Goal: Complete application form

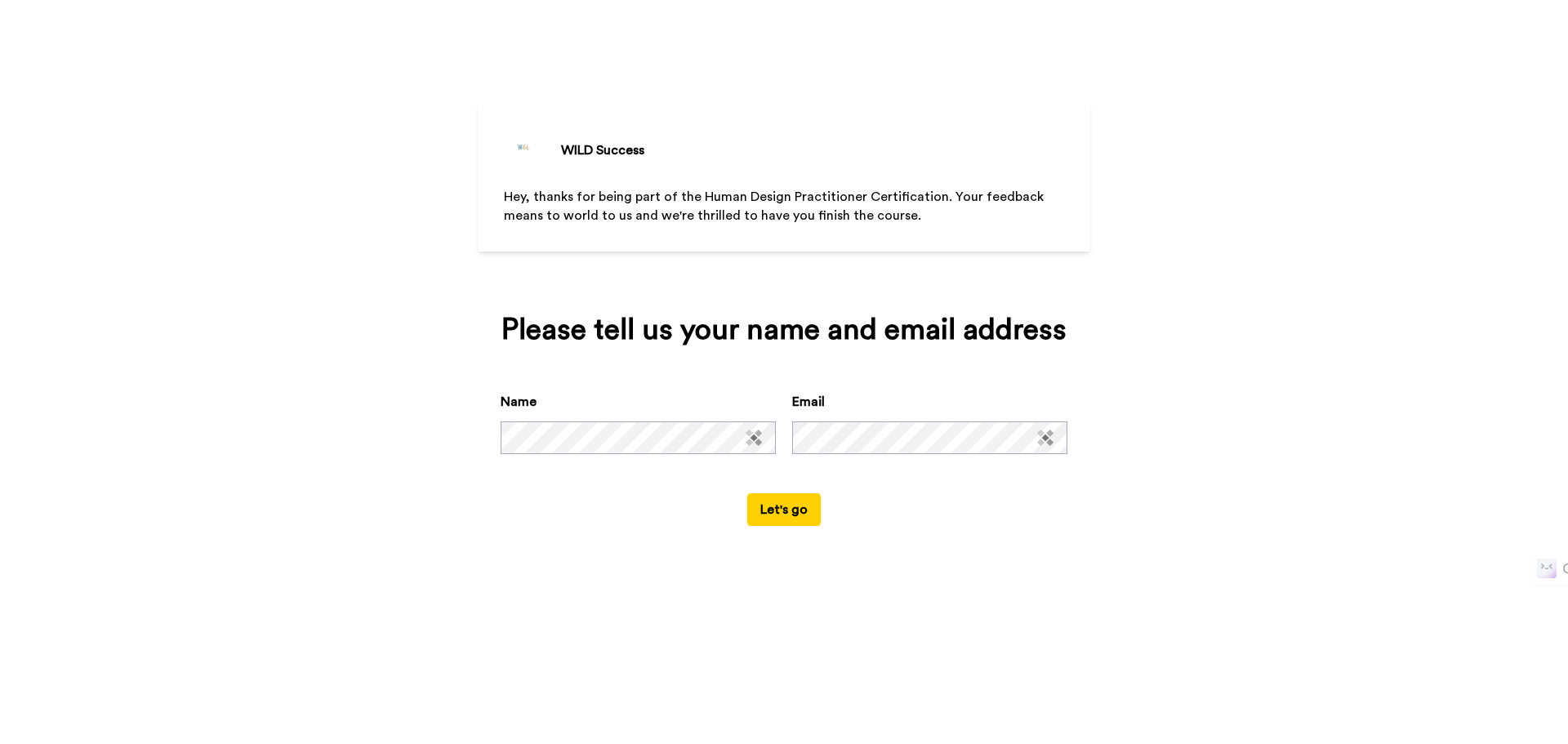
click at [784, 504] on button "Let's go" at bounding box center [784, 509] width 73 height 32
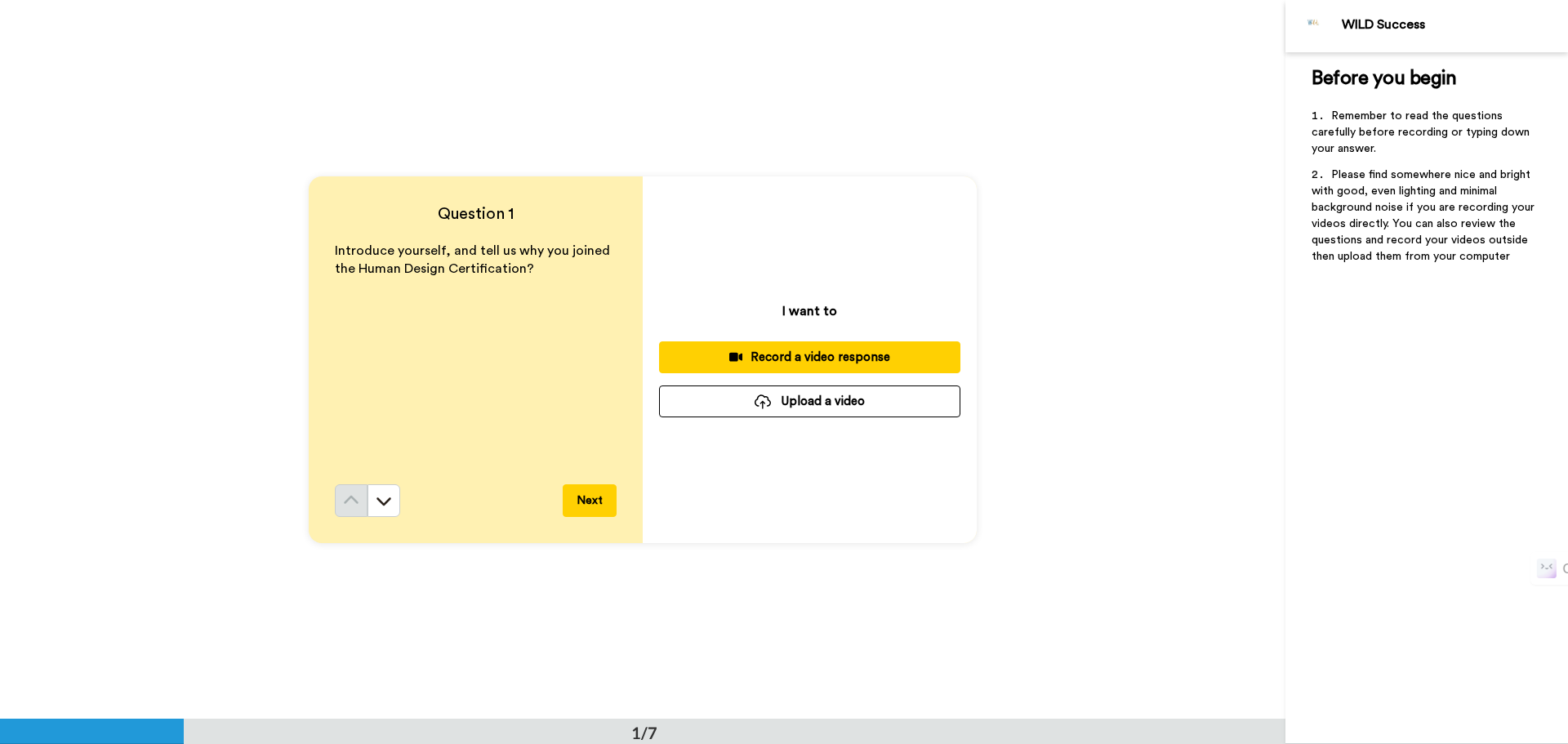
click at [588, 497] on button "Next" at bounding box center [589, 500] width 54 height 32
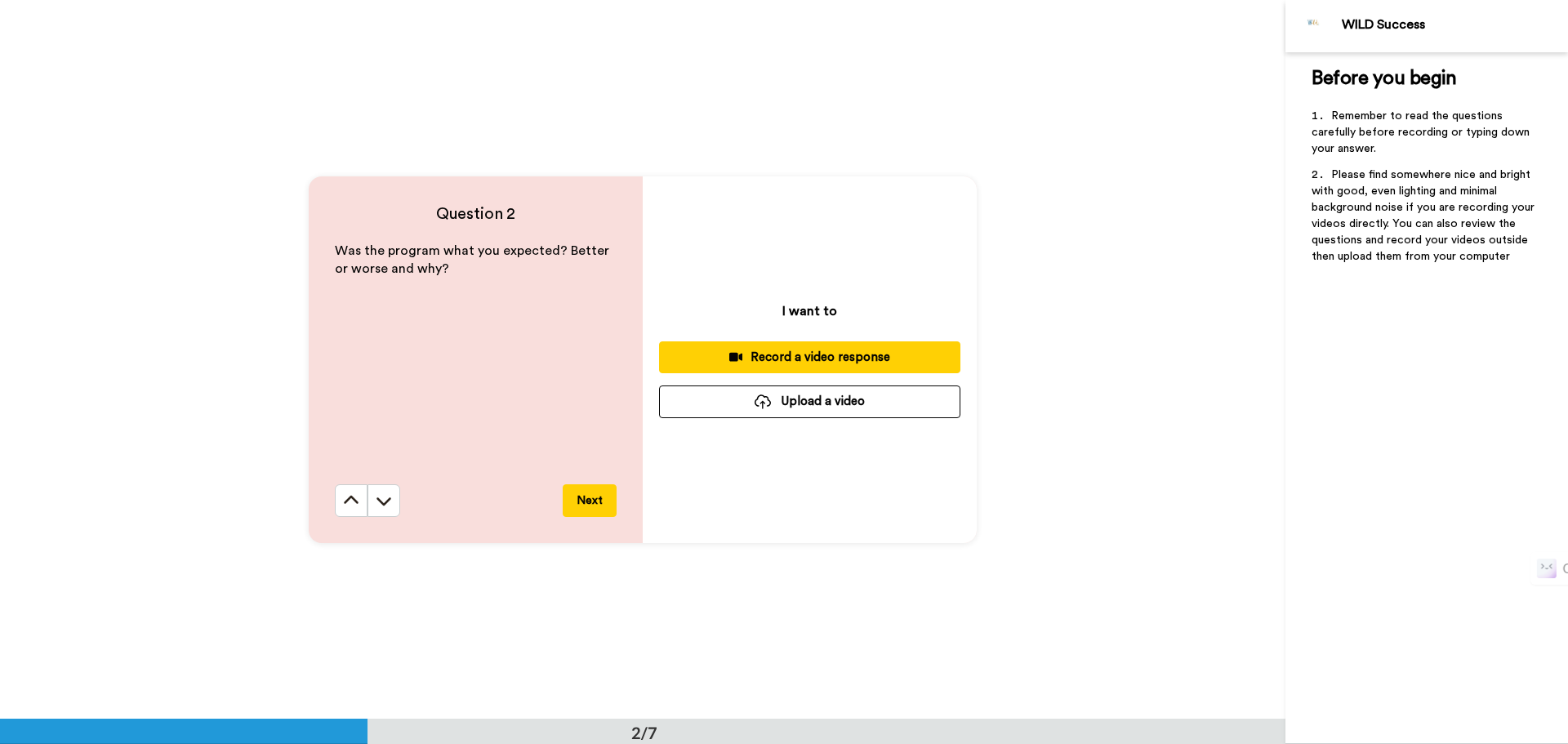
scroll to position [720, 0]
click at [579, 493] on button "Next" at bounding box center [589, 499] width 54 height 32
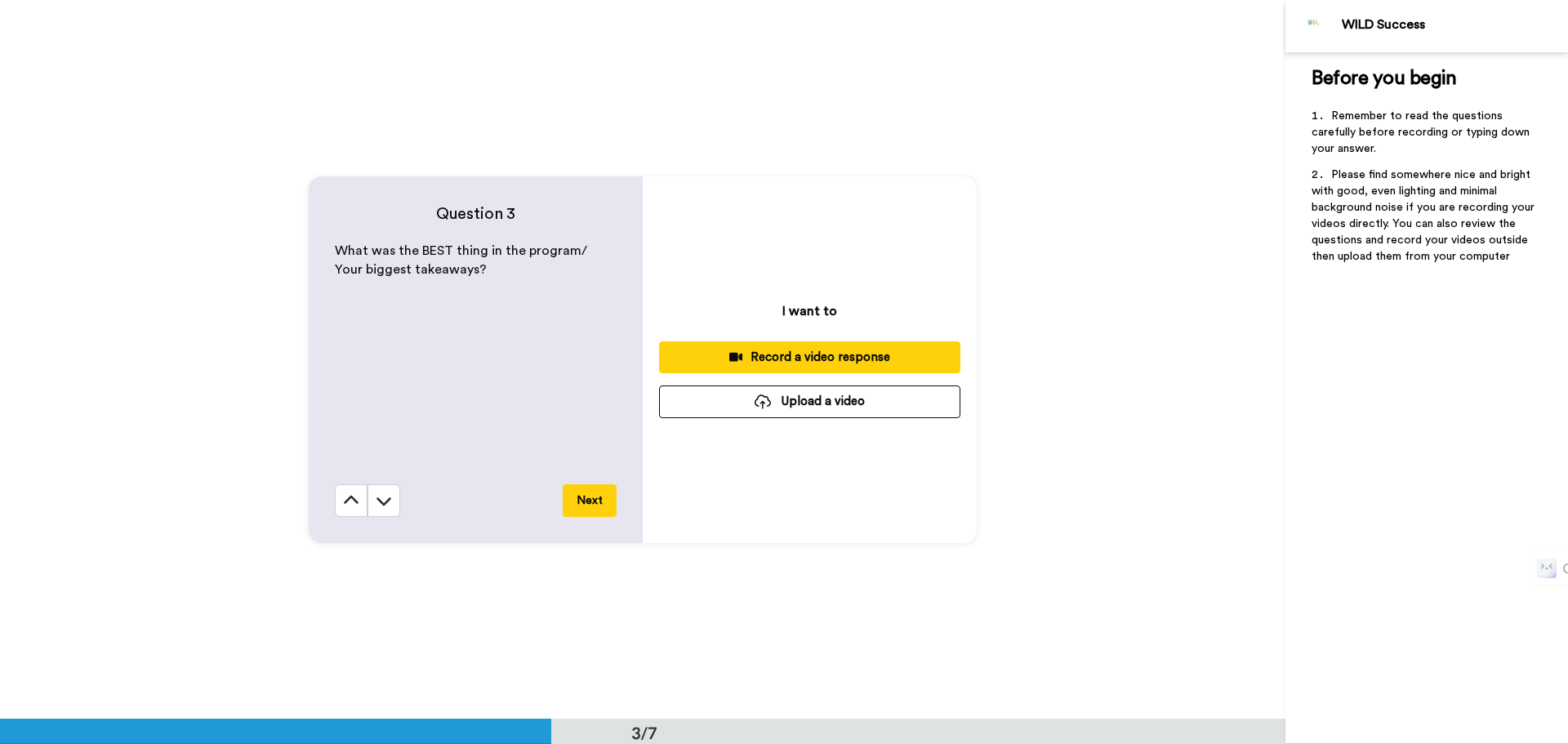
scroll to position [1438, 0]
click at [592, 490] on button "Next" at bounding box center [589, 499] width 54 height 32
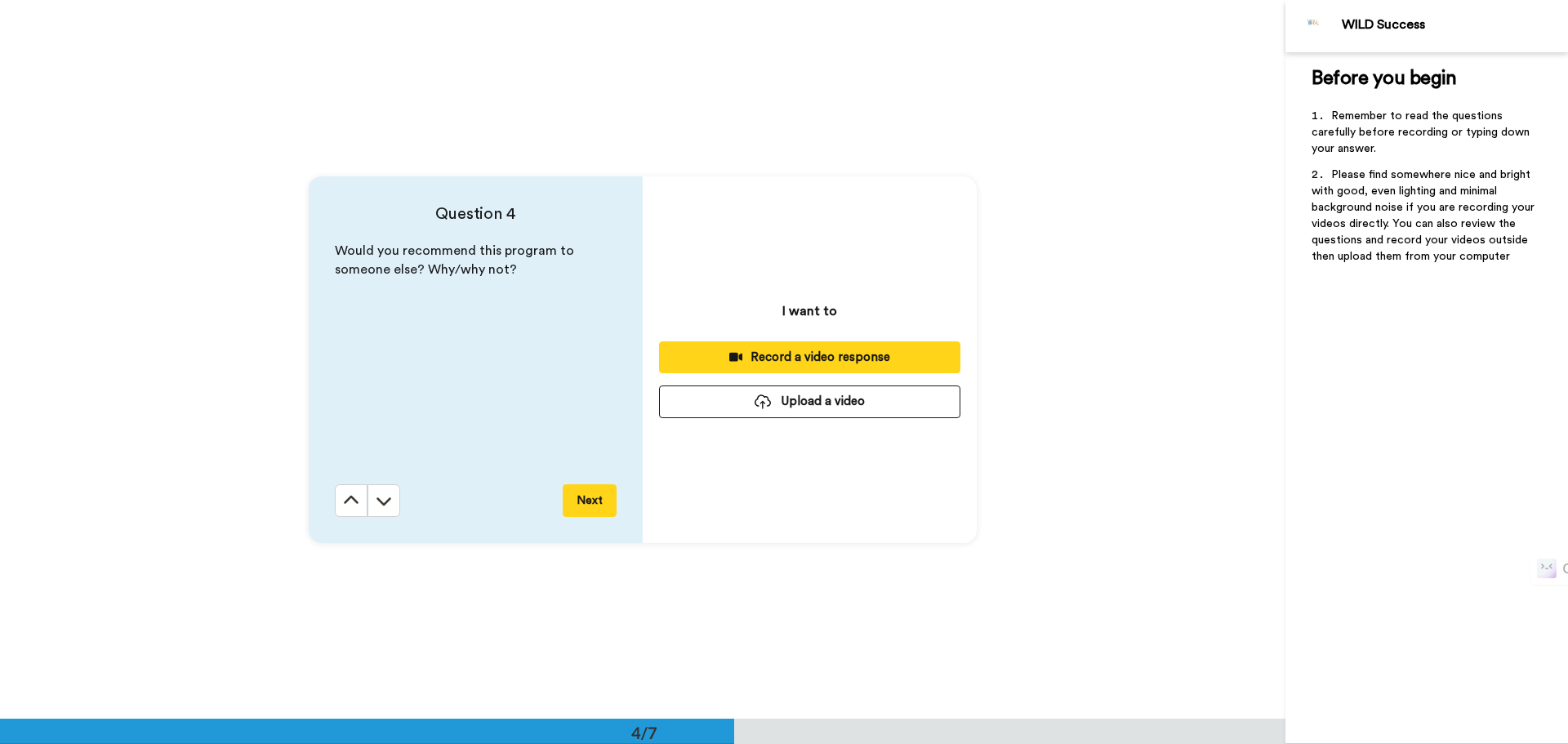
scroll to position [2156, 0]
click at [592, 489] on button "Next" at bounding box center [589, 499] width 54 height 32
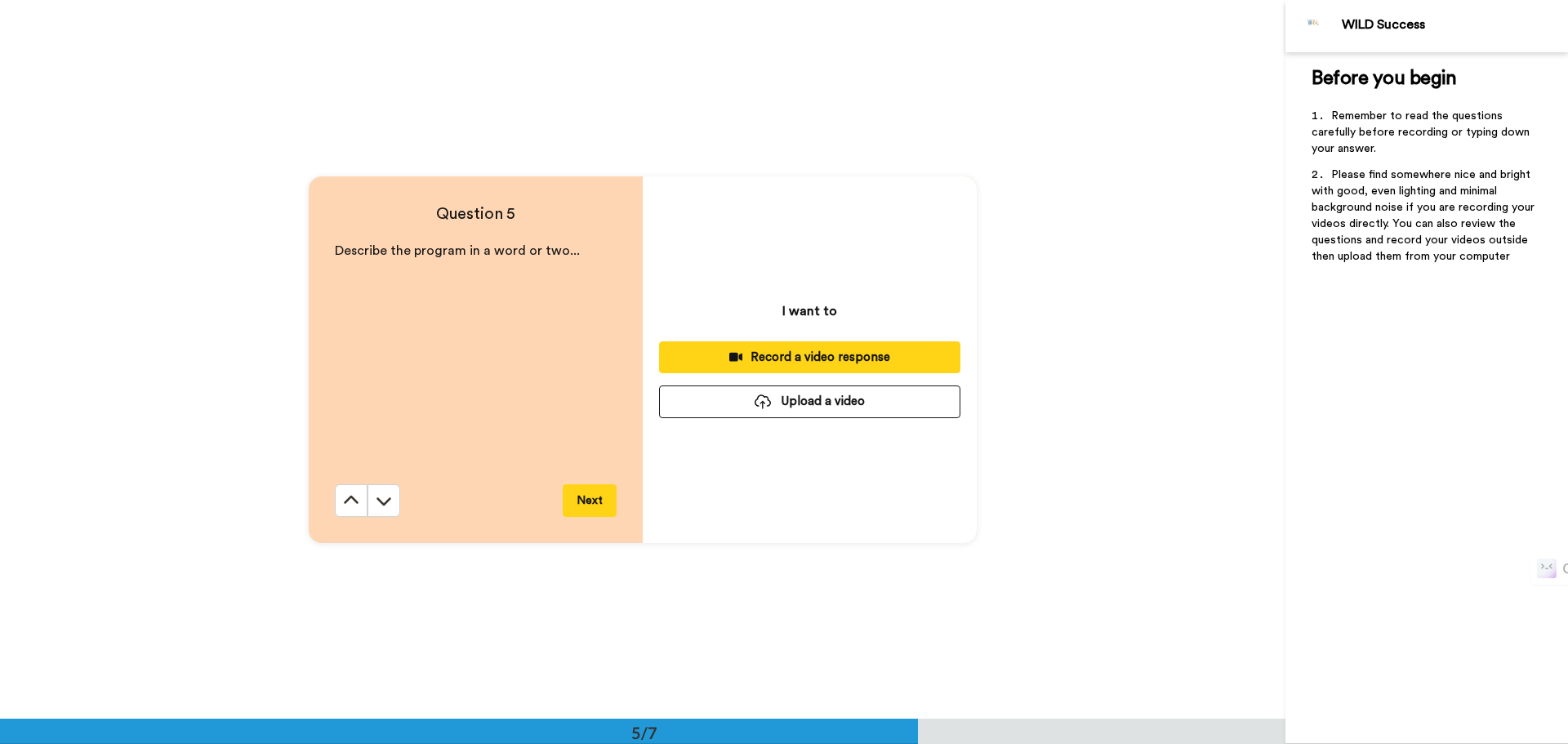
scroll to position [2875, 0]
click at [588, 490] on button "Next" at bounding box center [589, 499] width 54 height 32
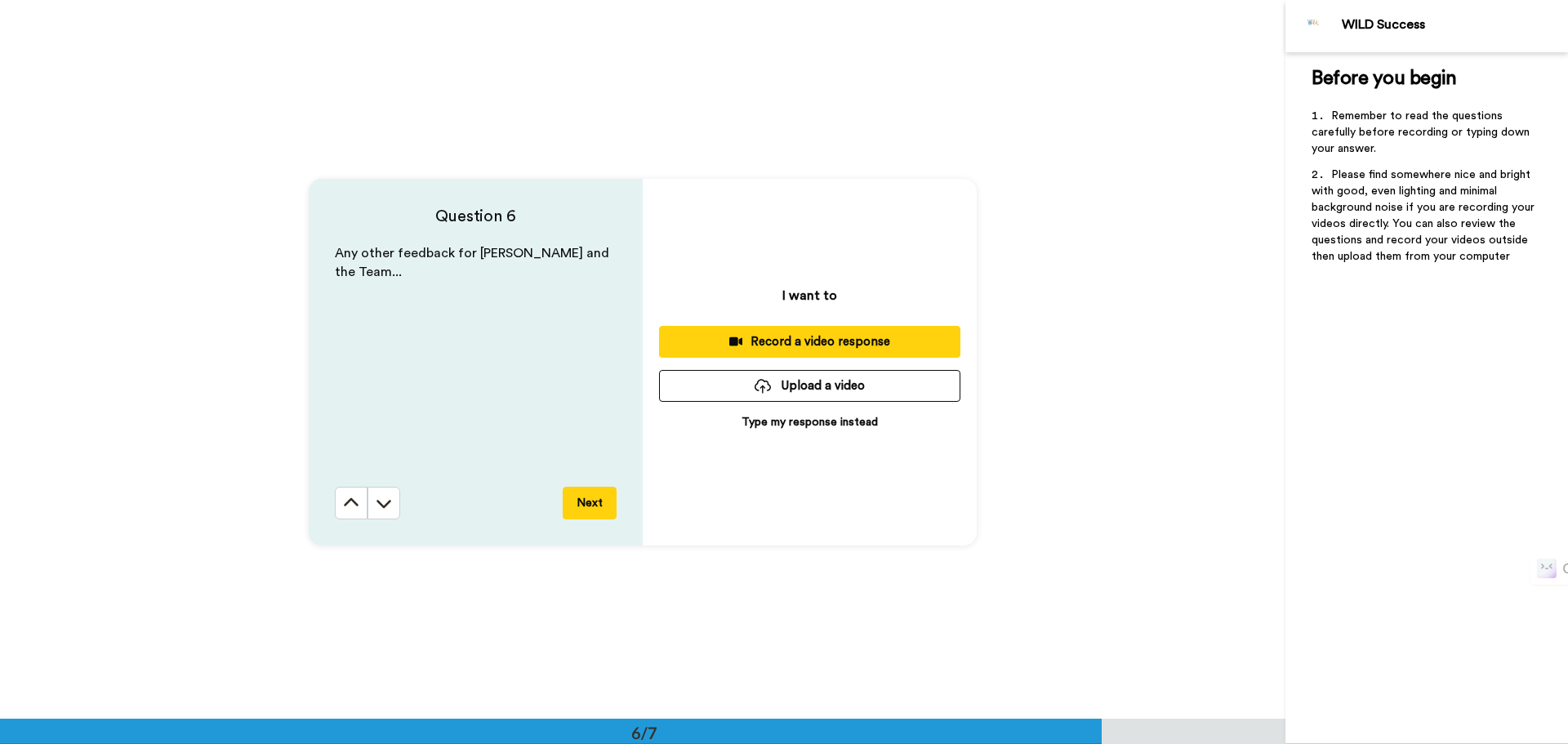
scroll to position [3593, 0]
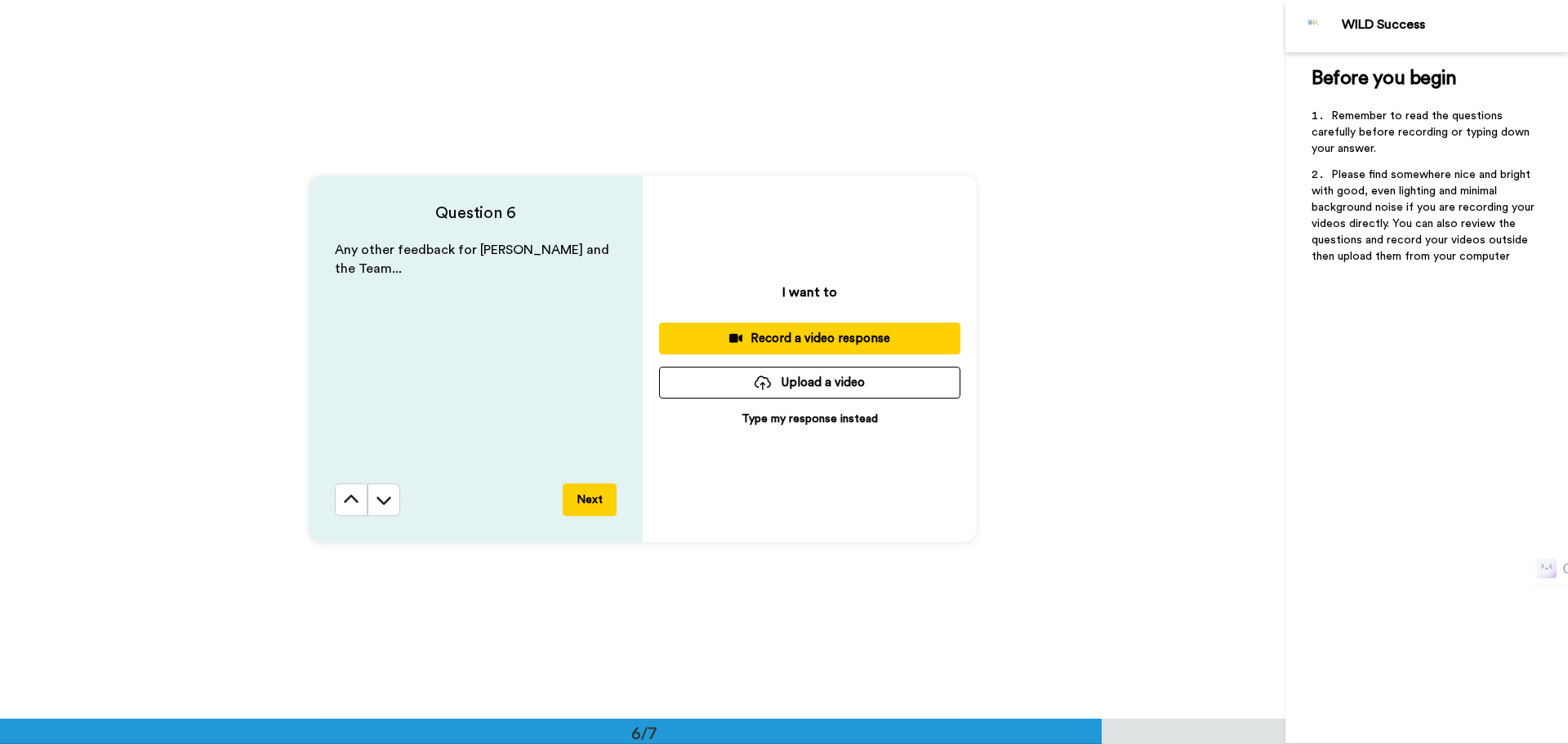
click at [579, 501] on button "Next" at bounding box center [589, 499] width 54 height 32
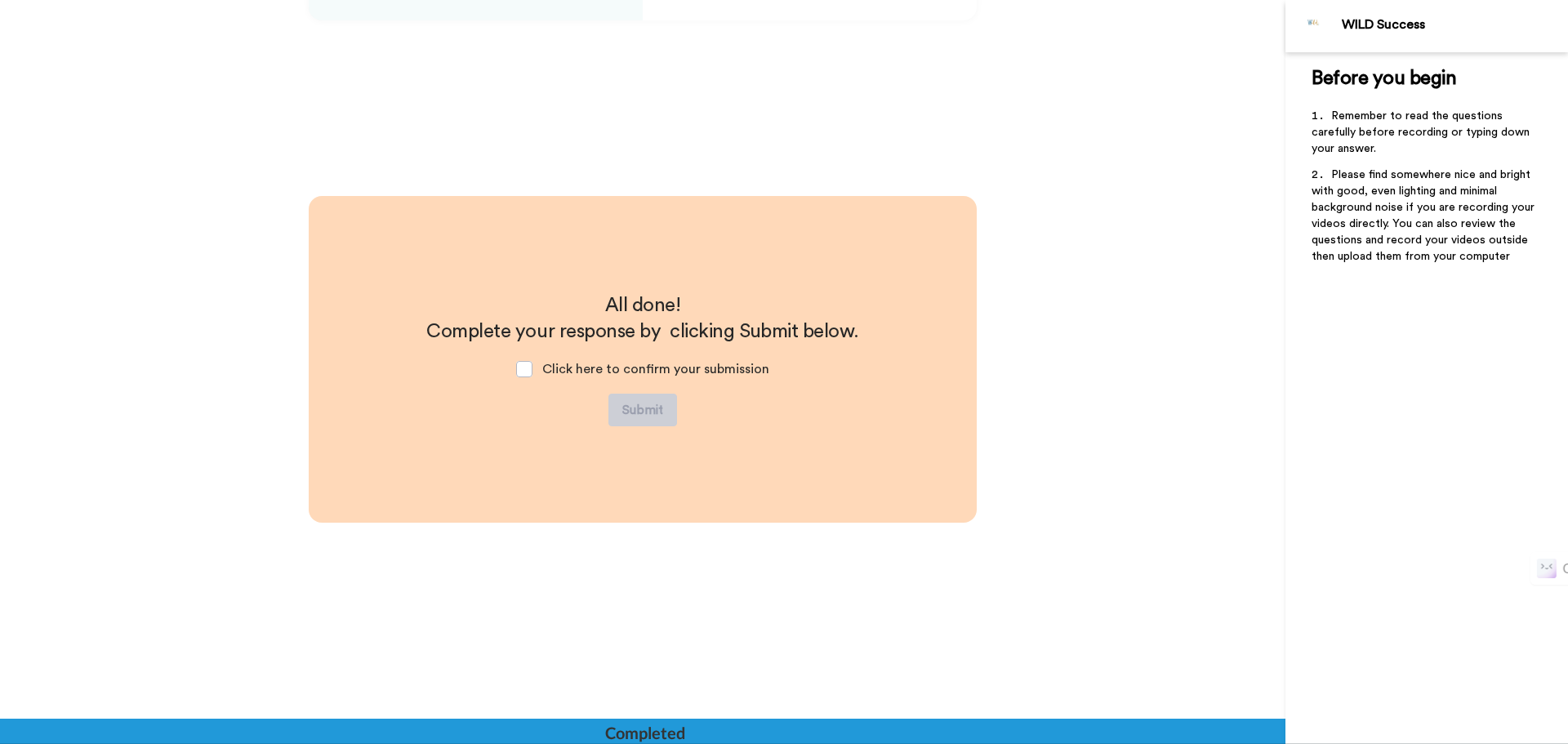
scroll to position [4116, 0]
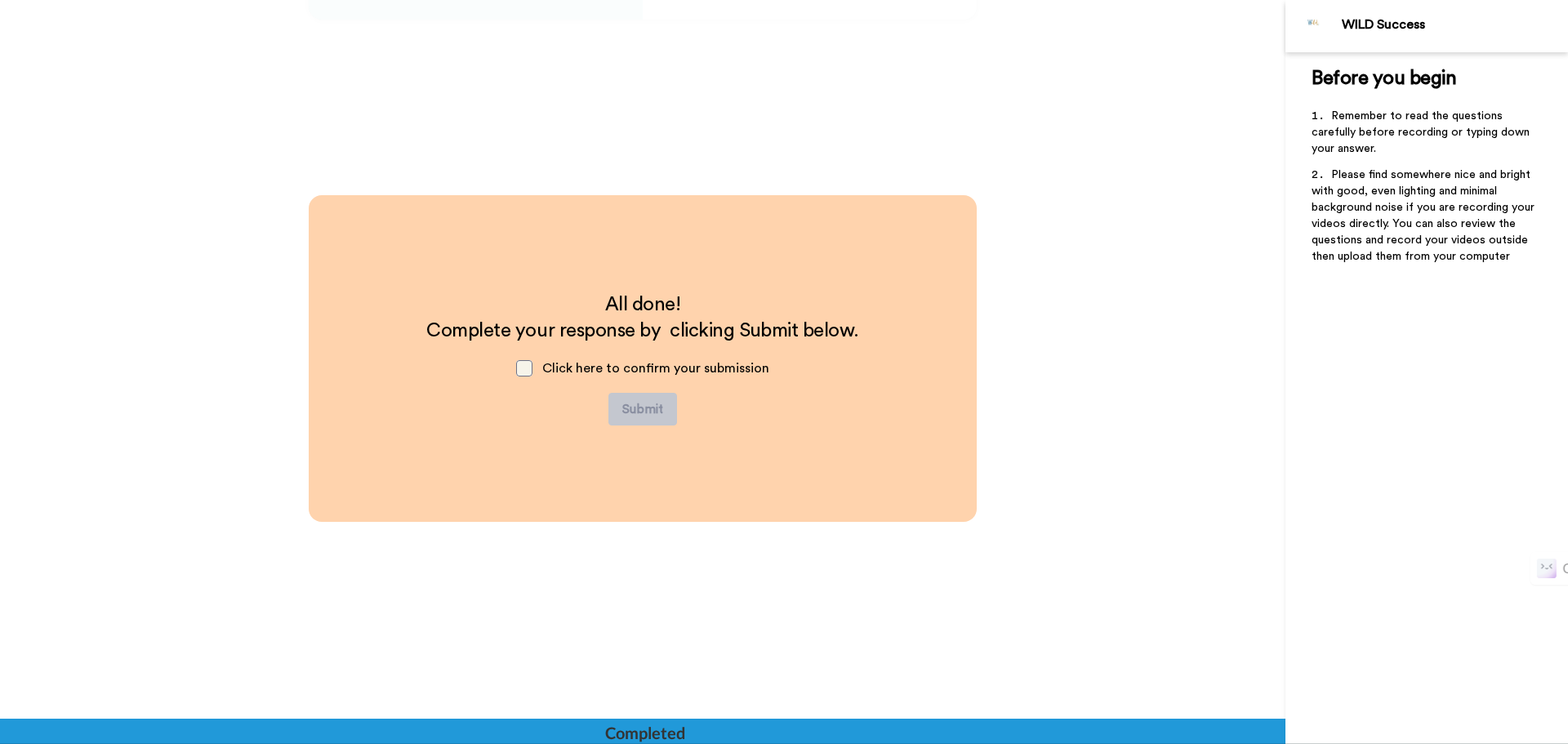
click at [520, 365] on span at bounding box center [524, 368] width 17 height 17
click at [525, 367] on span at bounding box center [524, 368] width 17 height 17
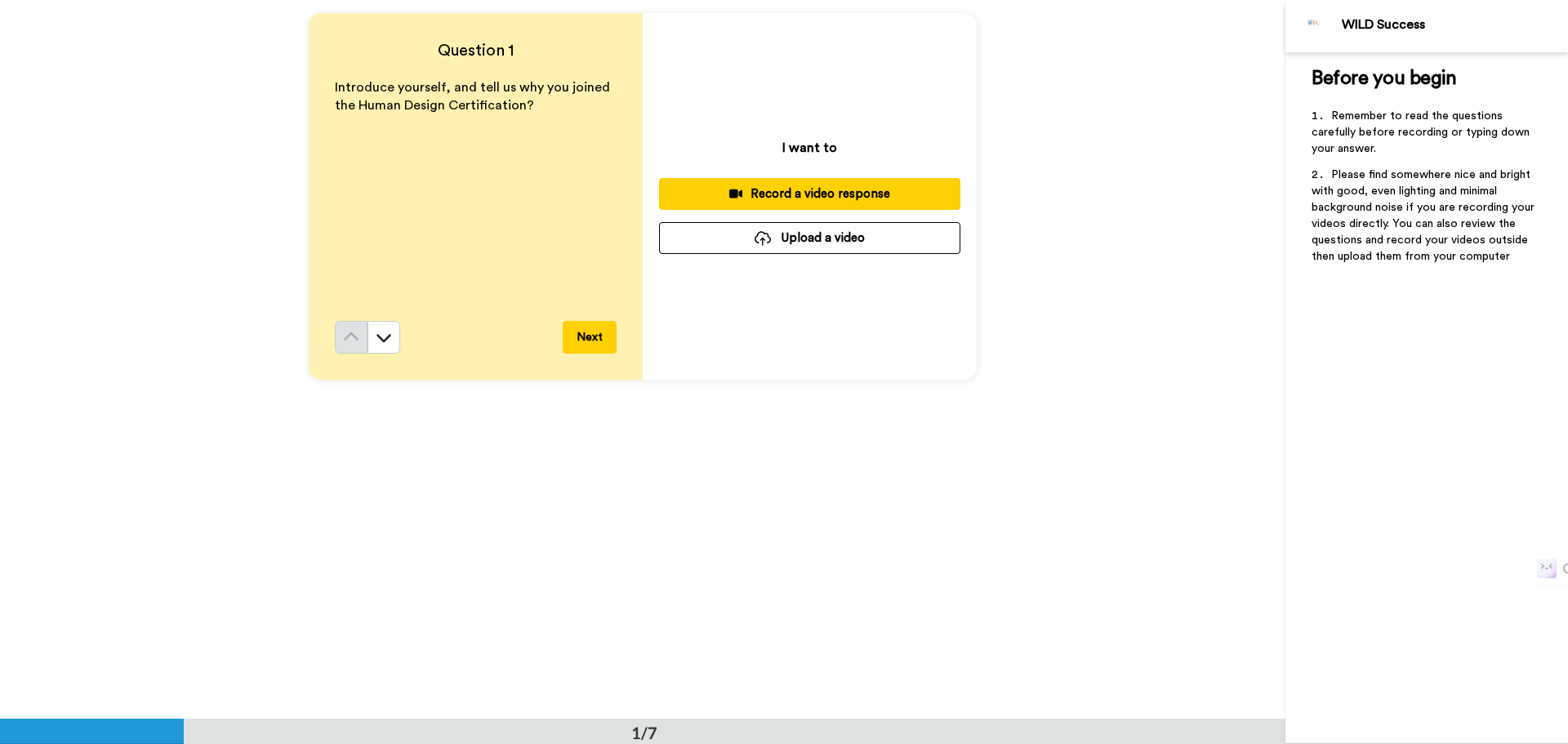
scroll to position [0, 0]
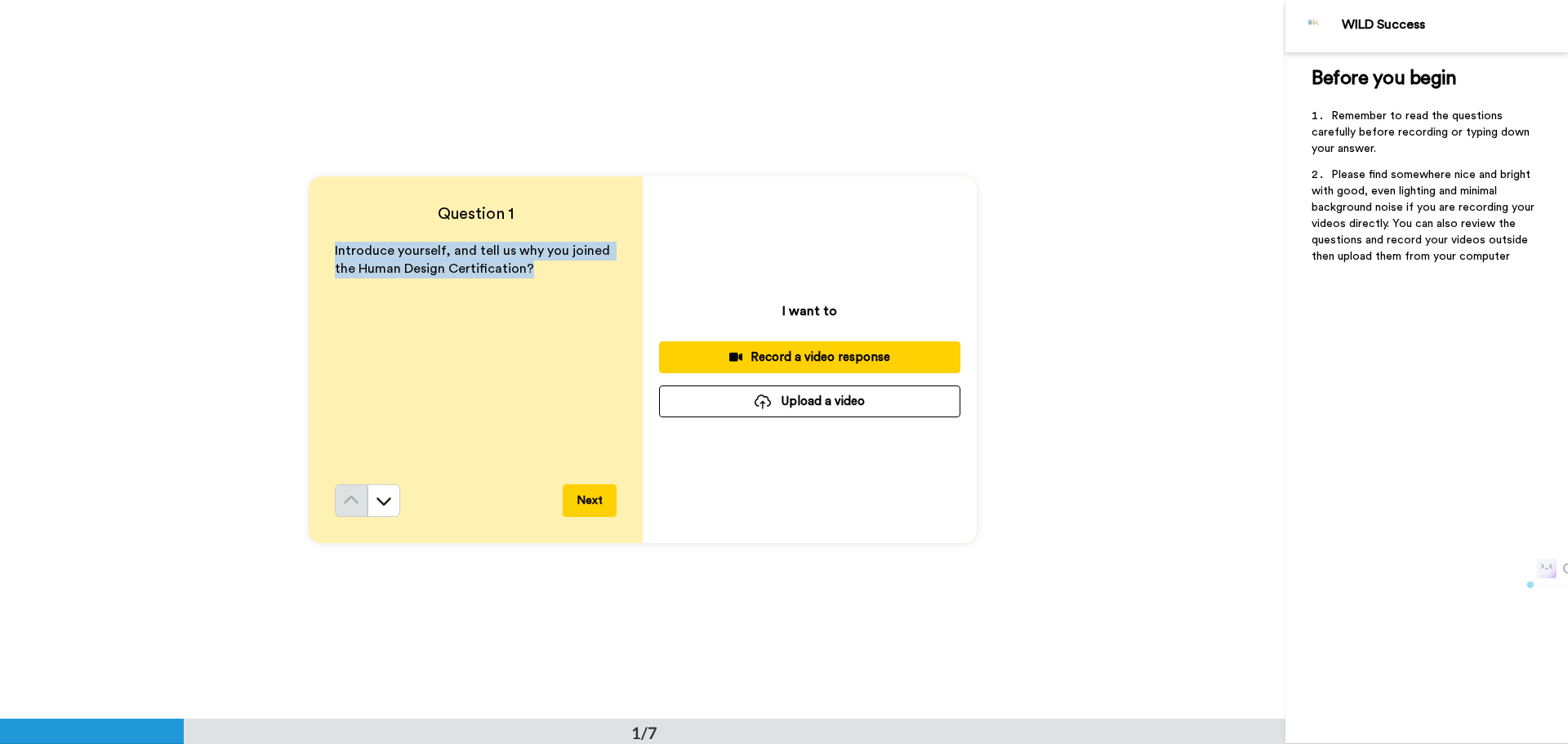
drag, startPoint x: 531, startPoint y: 268, endPoint x: 329, endPoint y: 254, distance: 202.5
click at [329, 254] on div "Question 1 Introduce yourself, and tell us why you joined the Human Design Cert…" at bounding box center [476, 359] width 334 height 366
copy span "Introduce yourself, and tell us why you joined the Human Design Certification?"
click at [1041, 163] on div "Question 1 Introduce yourself, and tell us why you joined the Human Design Cert…" at bounding box center [643, 359] width 1286 height 719
